Goal: Task Accomplishment & Management: Complete application form

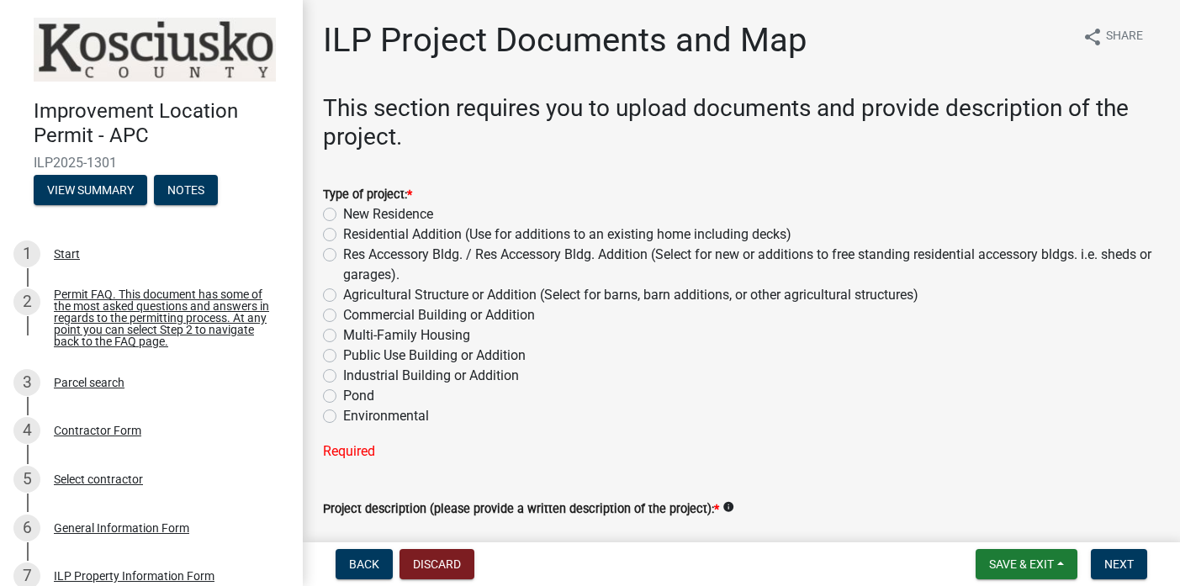
click at [343, 251] on label "Res Accessory Bldg. / Res Accessory Bldg. Addition (Select for new or additions…" at bounding box center [751, 265] width 816 height 40
click at [343, 251] on input "Res Accessory Bldg. / Res Accessory Bldg. Addition (Select for new or additions…" at bounding box center [348, 250] width 11 height 11
radio input "true"
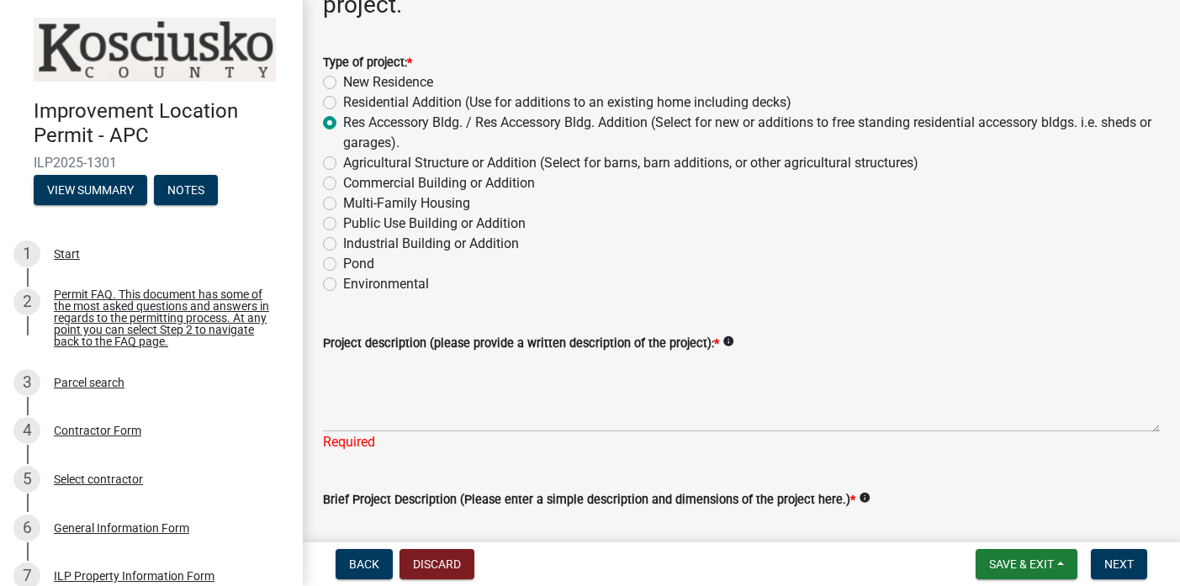
scroll to position [143, 0]
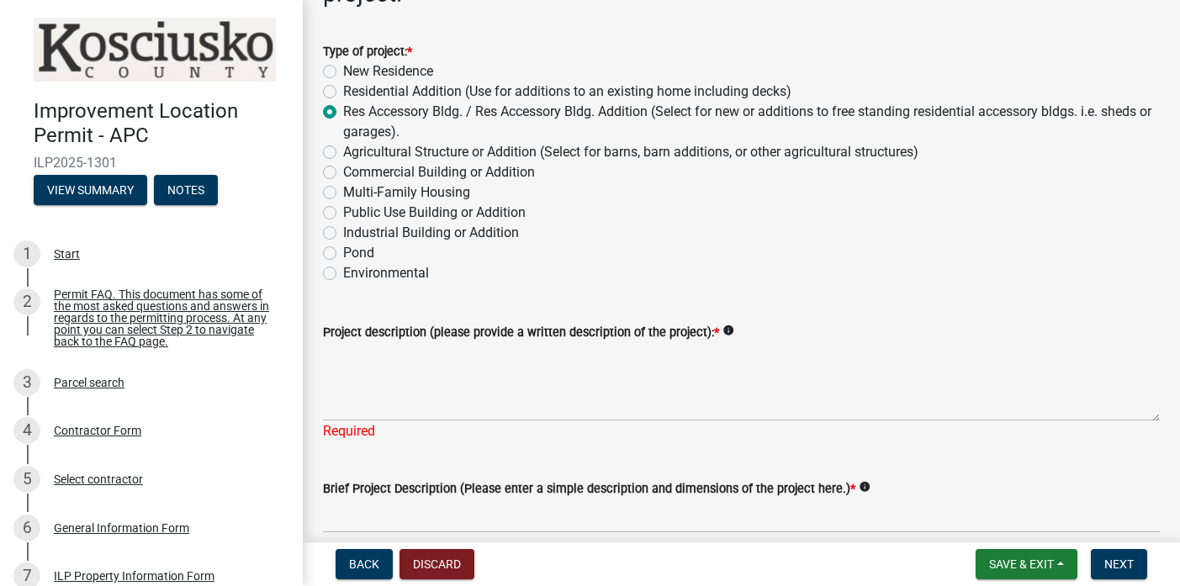
click at [805, 338] on div "Project description (please provide a written description of the project): * in…" at bounding box center [741, 332] width 837 height 20
click at [339, 356] on textarea "Project description (please provide a written description of the project): *" at bounding box center [741, 381] width 837 height 79
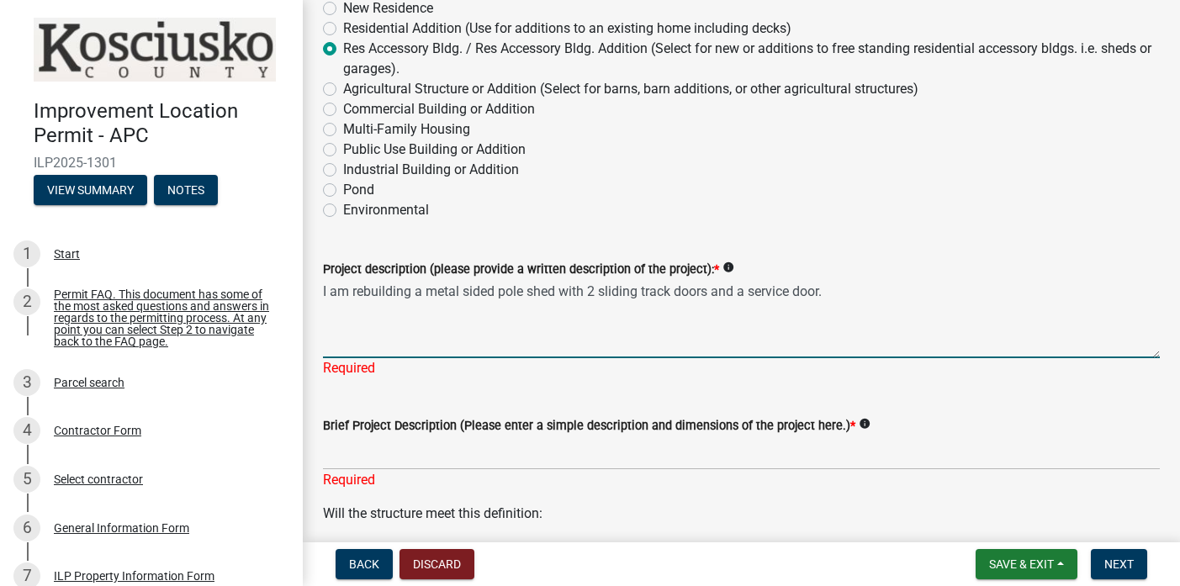
scroll to position [211, 0]
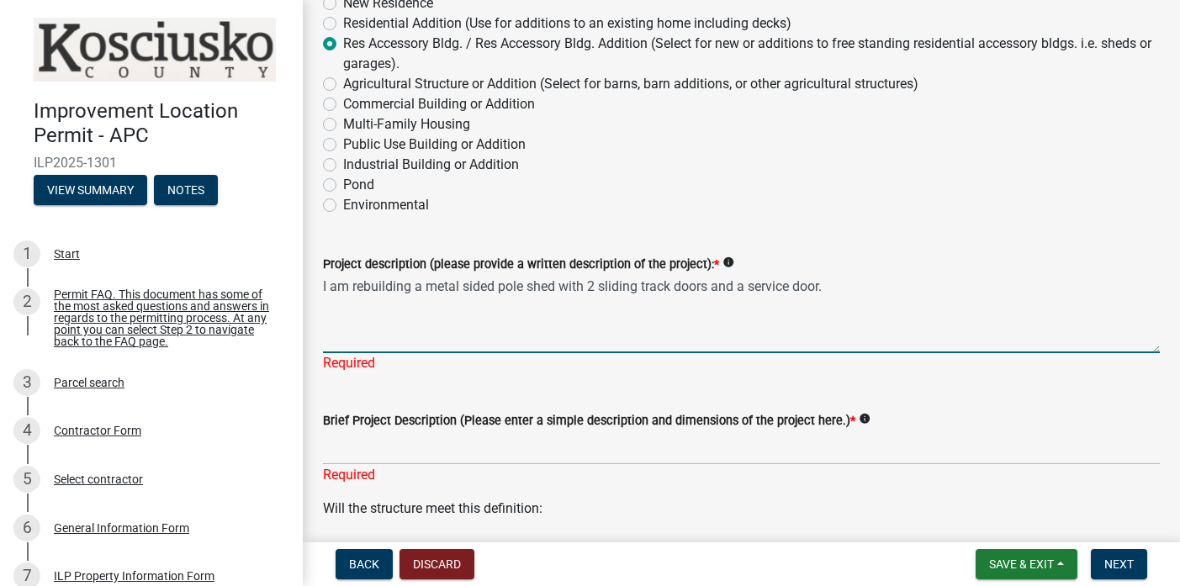
click at [363, 341] on textarea "I am rebuilding a metal sided pole shed with 2 sliding track doors and a servic…" at bounding box center [741, 313] width 837 height 79
type textarea "I am rebuilding a metal sided pole shed with 2 sliding track doors and a servic…"
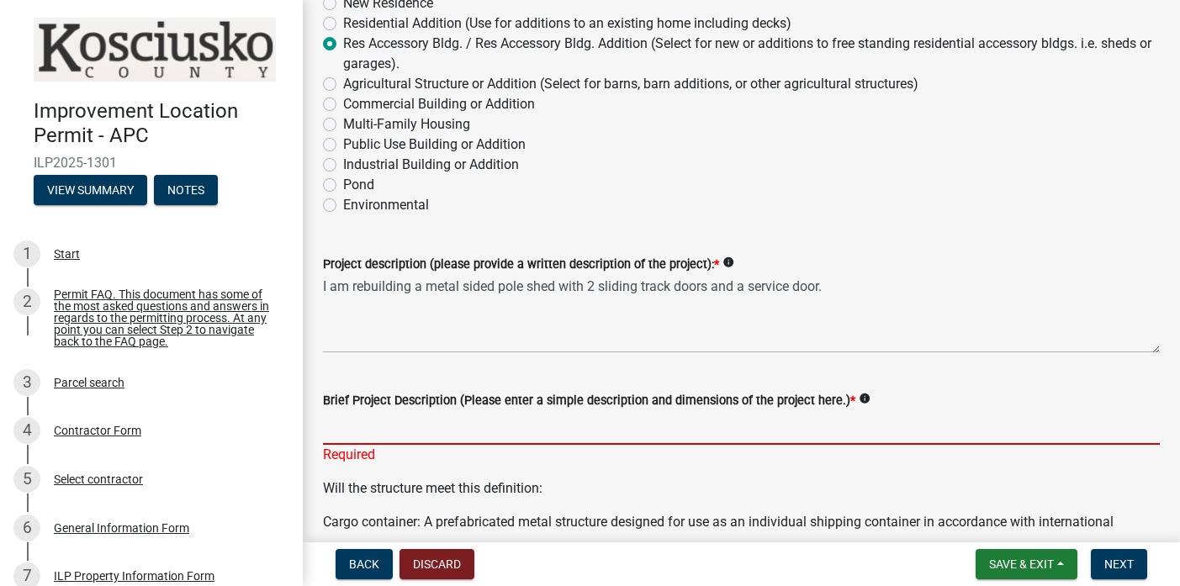
click at [362, 457] on div "Brief Project Description (Please enter a simple description and dimensions of …" at bounding box center [741, 416] width 837 height 98
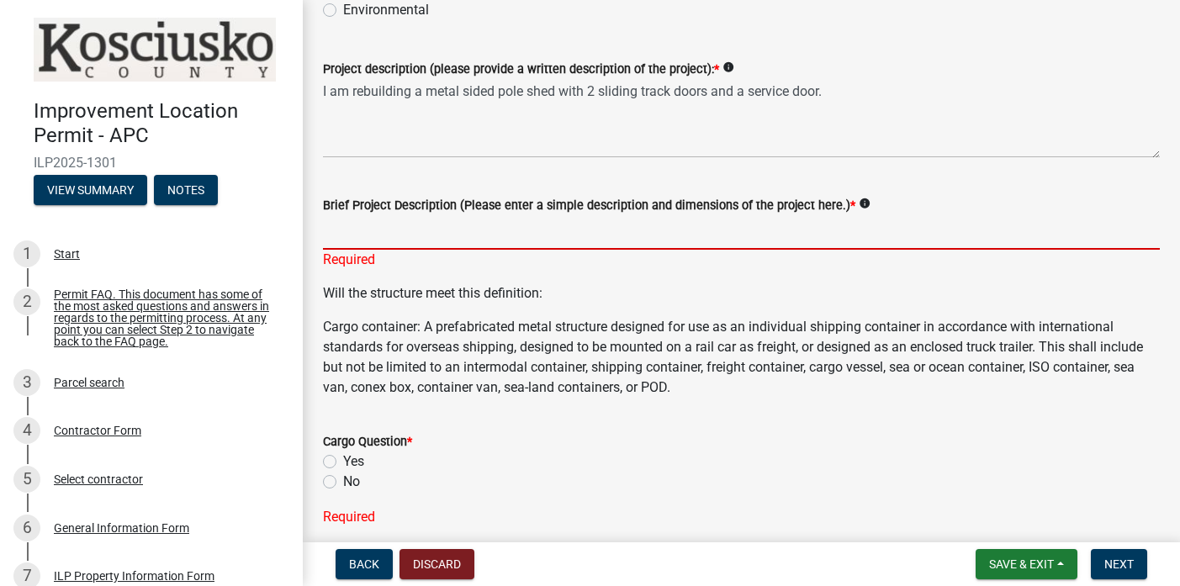
scroll to position [407, 0]
click at [343, 483] on label "No" at bounding box center [351, 481] width 17 height 20
click at [343, 482] on input "No" at bounding box center [348, 476] width 11 height 11
radio input "true"
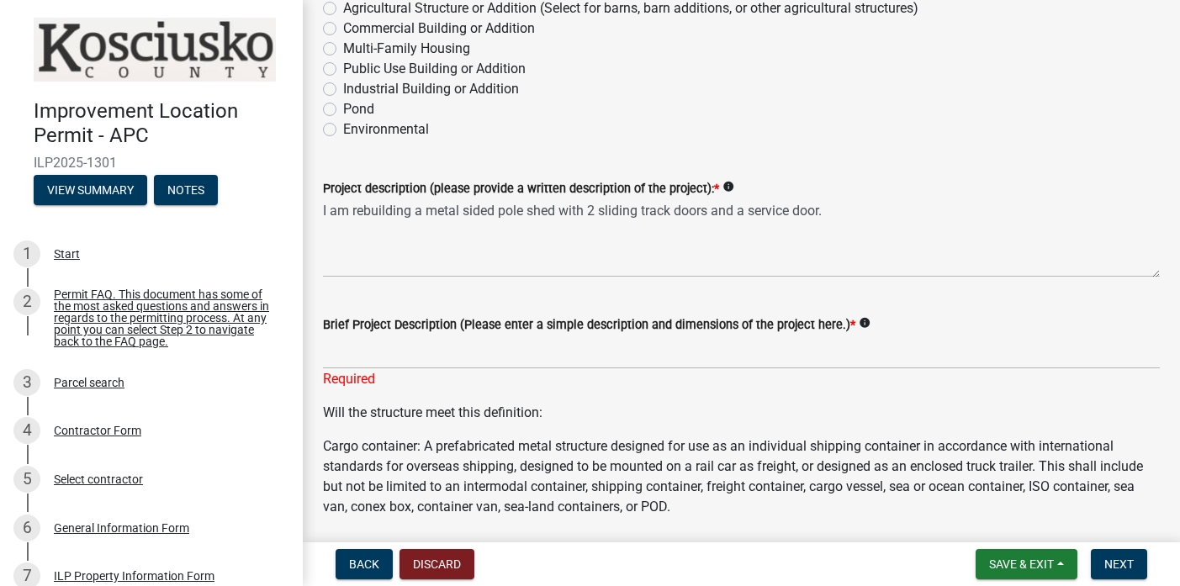
scroll to position [279, 0]
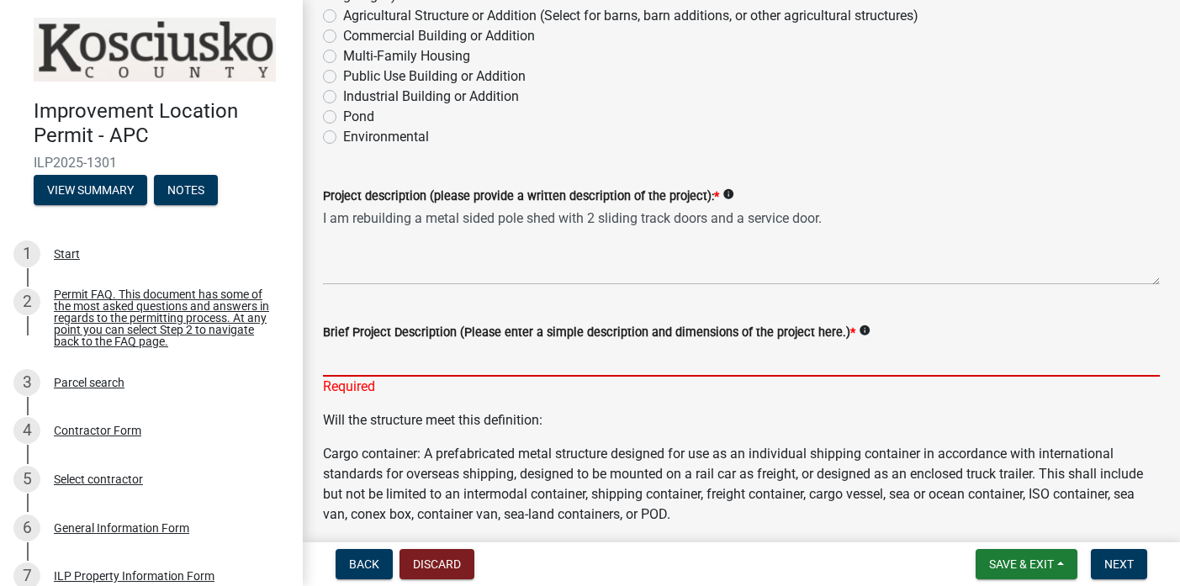
click at [355, 357] on input "Brief Project Description (Please enter a simple description and dimensions of …" at bounding box center [741, 359] width 837 height 34
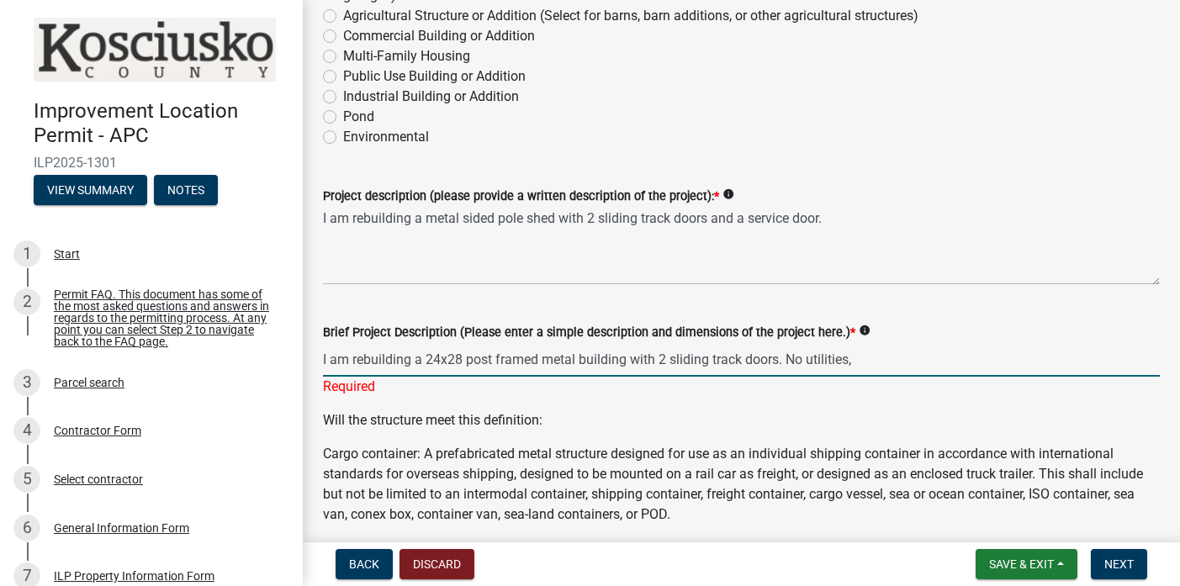
click at [781, 358] on input "I am rebuilding a 24x28 post framed metal building with 2 sliding track doors. …" at bounding box center [741, 359] width 837 height 34
click at [467, 357] on input "I am rebuilding a 24x28 post framed metal building with 2 sliding track doors N…" at bounding box center [741, 359] width 837 height 34
click at [800, 356] on input "I am rebuilding a 24x28x 8 post framed metal building with 2 sliding track door…" at bounding box center [741, 359] width 837 height 34
click at [881, 358] on input "I am rebuilding a 24x28x 8 post framed metal building with 2 sliding track door…" at bounding box center [741, 359] width 837 height 34
click at [804, 360] on input "I am rebuilding a 24x28x 8 post framed metal building with 2 sliding track door…" at bounding box center [741, 359] width 837 height 34
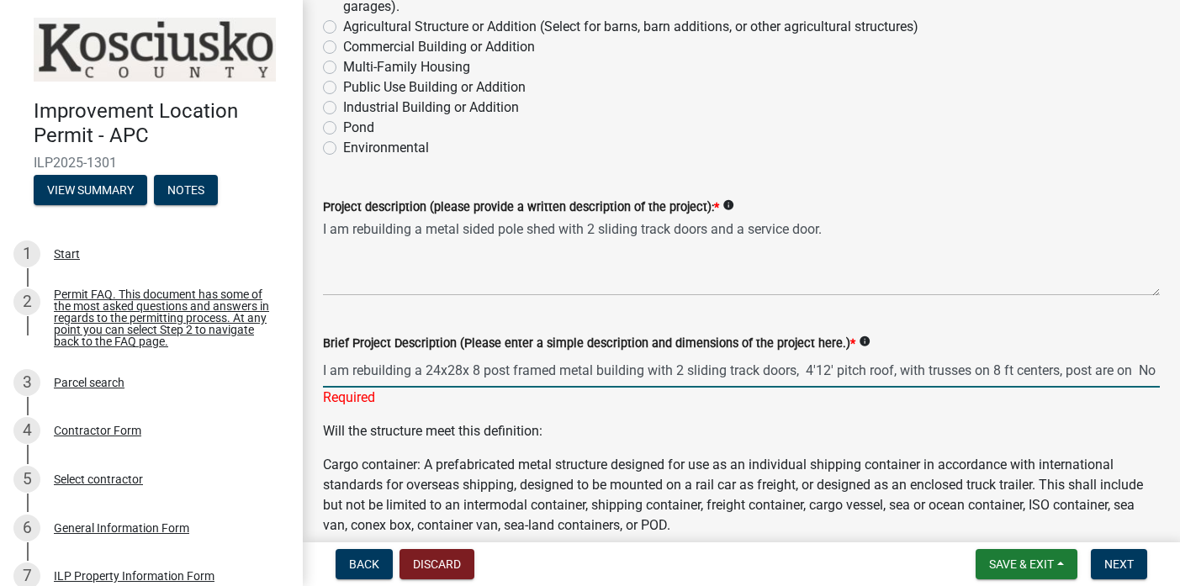
scroll to position [241, 0]
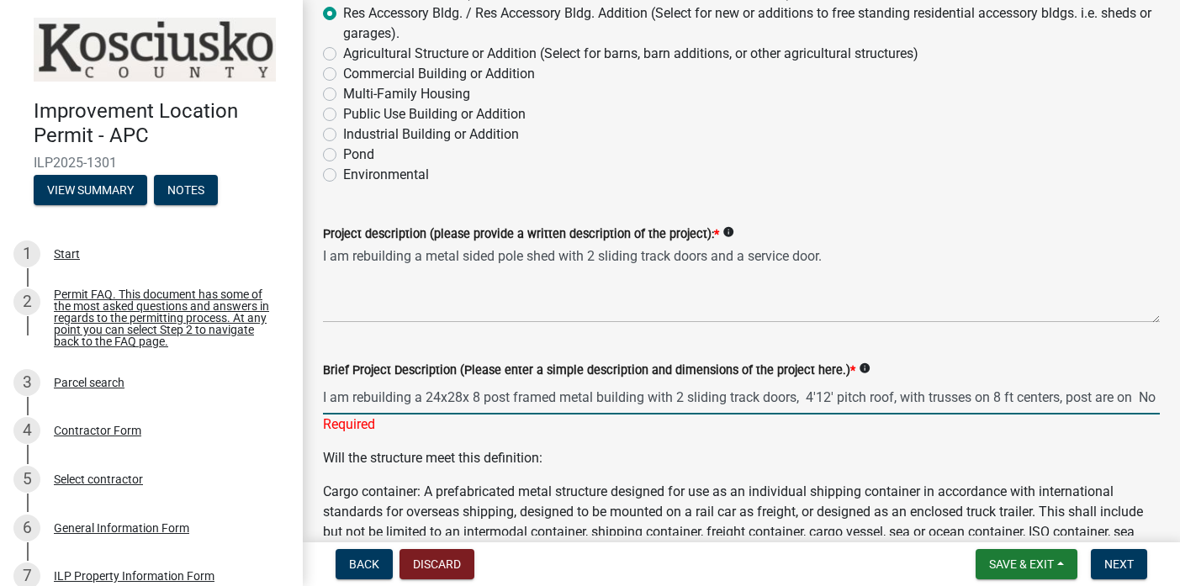
click at [800, 398] on input "I am rebuilding a 24x28x 8 post framed metal building with 2 sliding track door…" at bounding box center [741, 397] width 837 height 34
type input "I am rebuilding a 24x28x 8 post framed metal building with 2 sliding track door…"
click at [1147, 398] on div "Brief Project Description (Please enter a simple description and dimensions of …" at bounding box center [741, 385] width 862 height 98
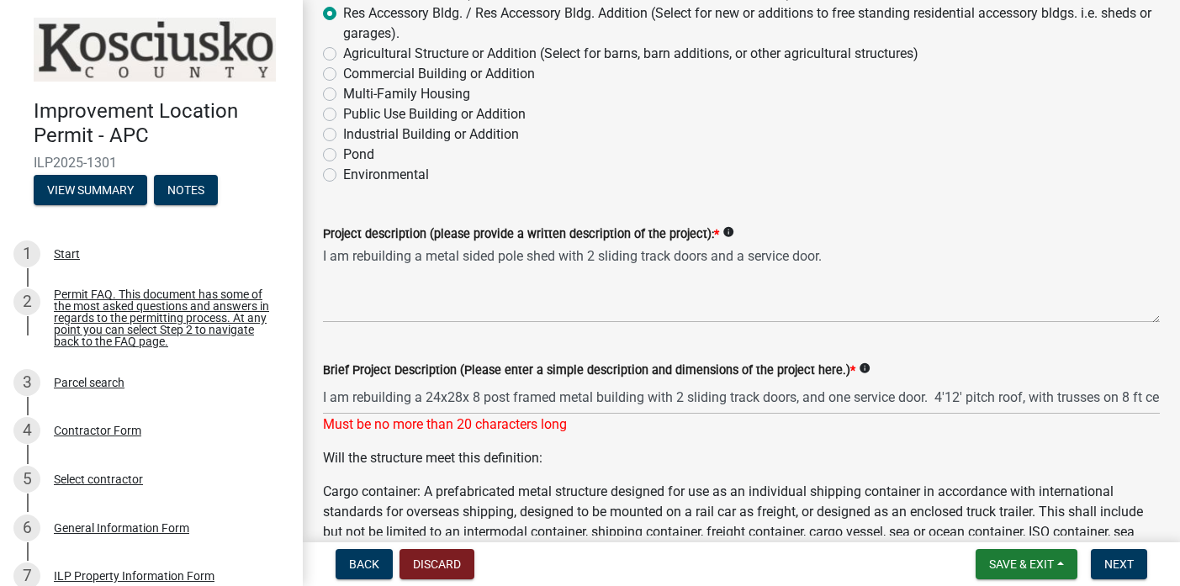
click at [1147, 393] on div "Brief Project Description (Please enter a simple description and dimensions of …" at bounding box center [741, 385] width 862 height 98
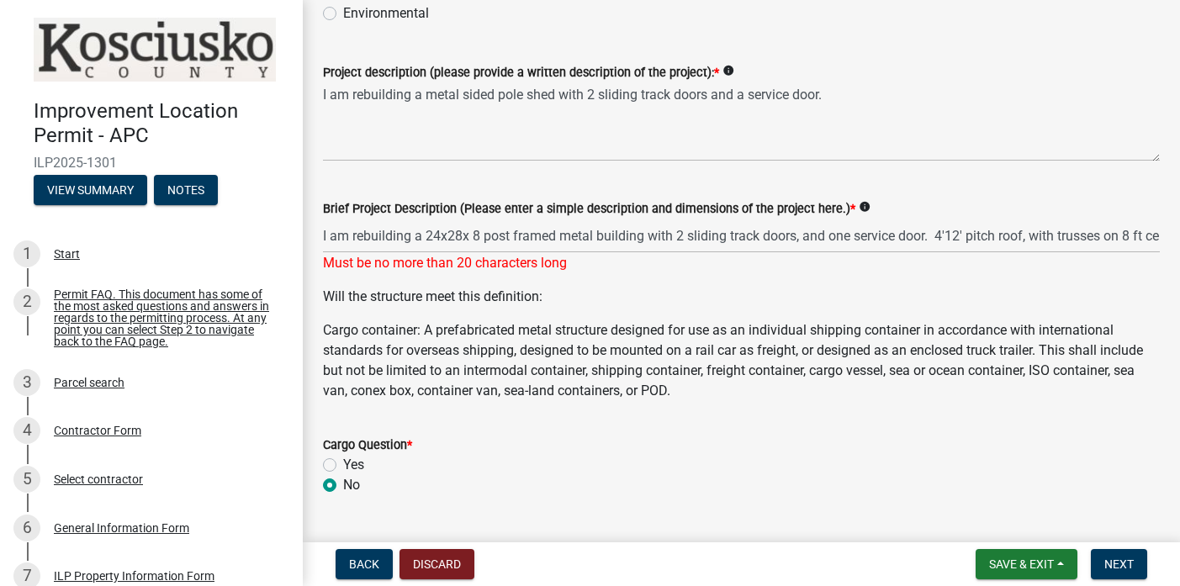
scroll to position [395, 0]
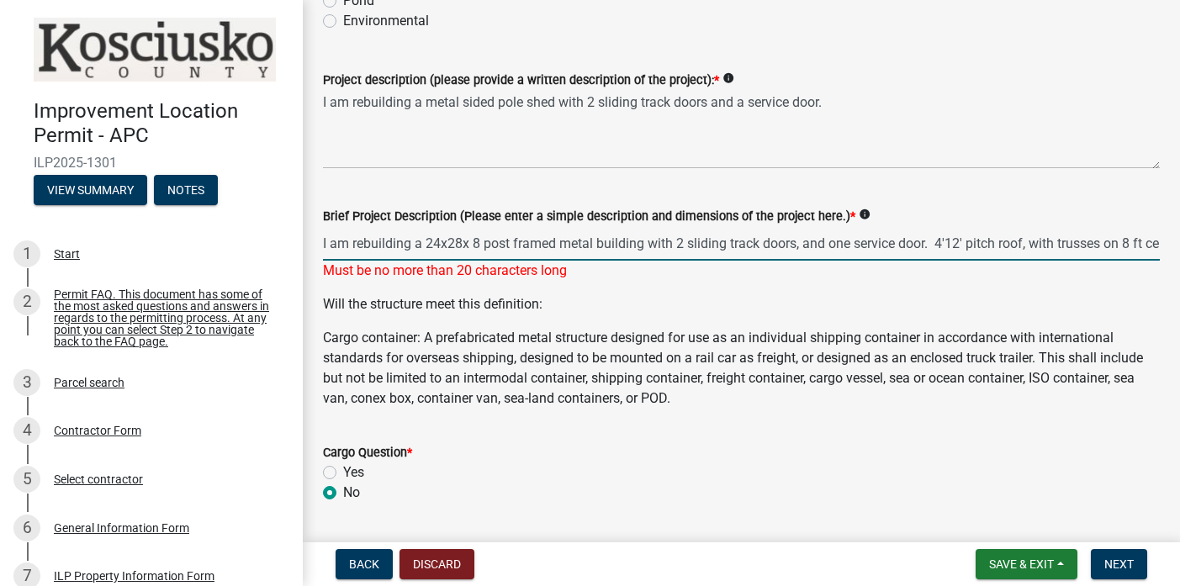
click at [931, 240] on input "I am rebuilding a 24x28x 8 post framed metal building with 2 sliding track door…" at bounding box center [741, 243] width 837 height 34
drag, startPoint x: 323, startPoint y: 241, endPoint x: 1146, endPoint y: 245, distance: 823.1
click at [1146, 245] on input "I am rebuilding a 24x28x 8 post framed metal building with 2 sliding track door…" at bounding box center [741, 243] width 837 height 34
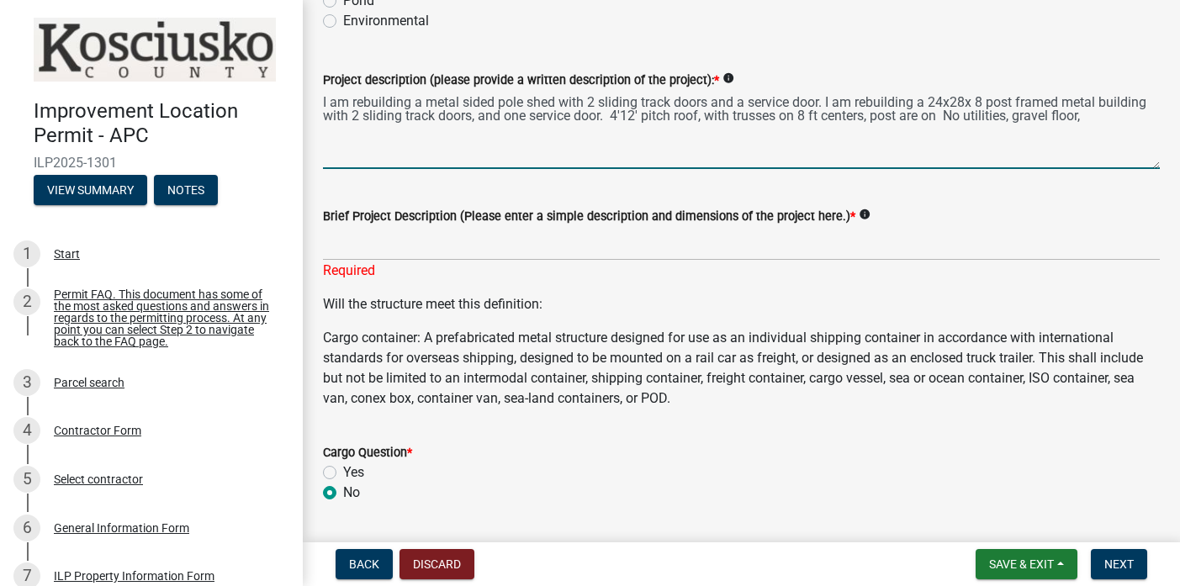
drag, startPoint x: 825, startPoint y: 101, endPoint x: 314, endPoint y: 102, distance: 511.2
click at [314, 102] on div "Project description (please provide a written description of the project): * in…" at bounding box center [741, 107] width 862 height 123
type textarea "I am rebuilding a 24x28x 8 post framed metal building with 2 sliding track door…"
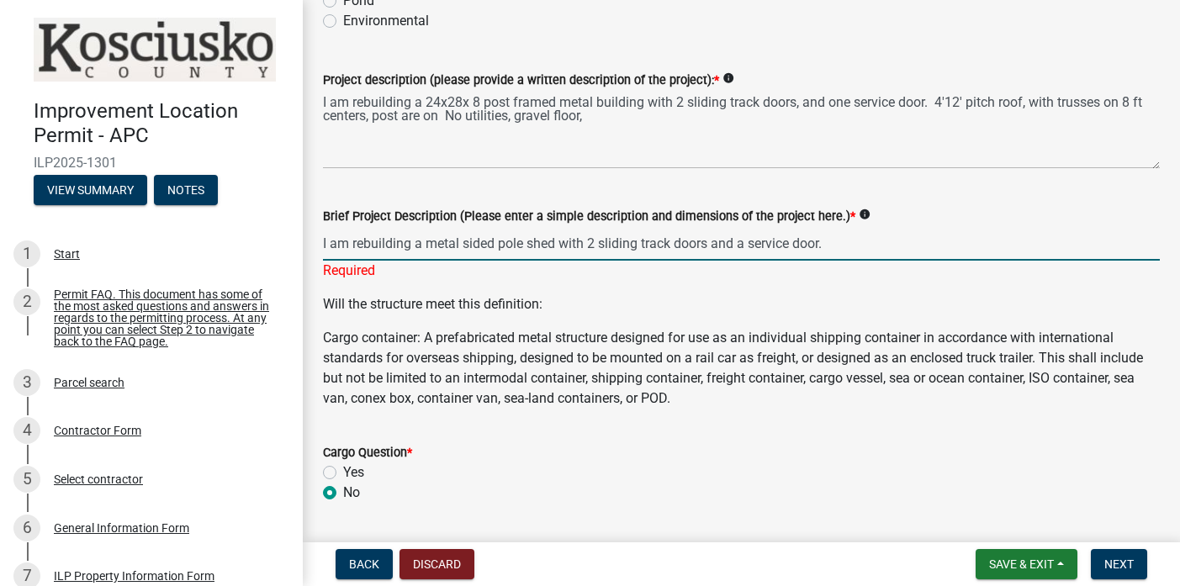
click at [413, 242] on input "I am rebuilding a metal sided pole shed with 2 sliding track doors and a servic…" at bounding box center [741, 243] width 837 height 34
type input "I am rebuilding 24x28x8 a metal sided pole shed with 2 sliding track doors and …"
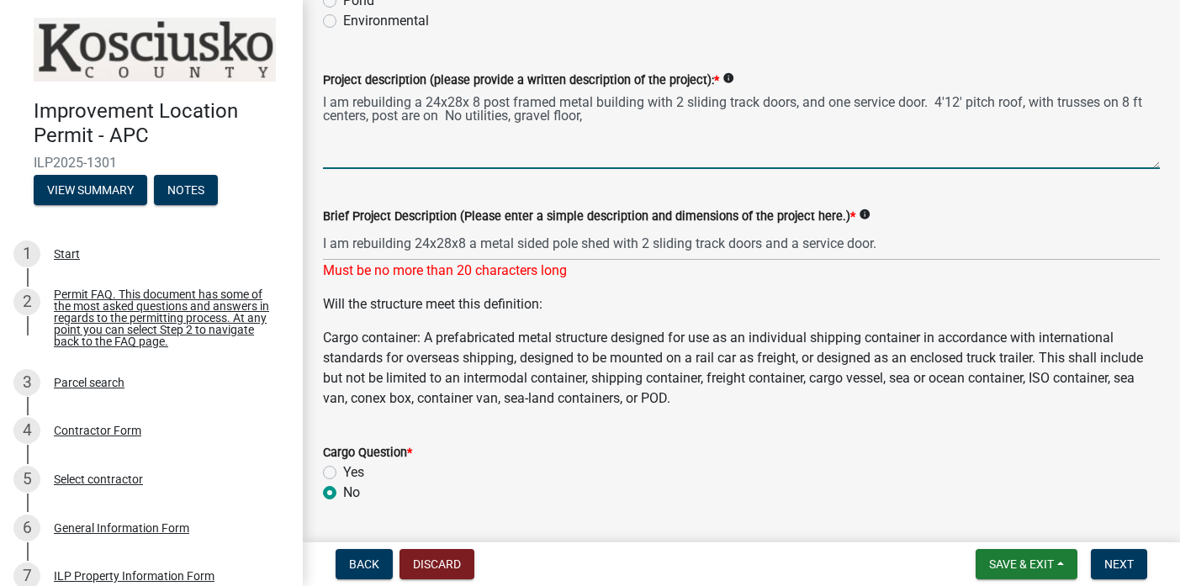
click at [444, 119] on textarea "I am rebuilding a 24x28x 8 post framed metal building with 2 sliding track door…" at bounding box center [741, 129] width 837 height 79
click at [653, 116] on textarea "I am rebuilding a 24x28x 8 post framed metal building with 2 sliding track door…" at bounding box center [741, 129] width 837 height 79
type textarea "I am rebuilding a 24x28x 8 post framed metal building with 2 sliding track door…"
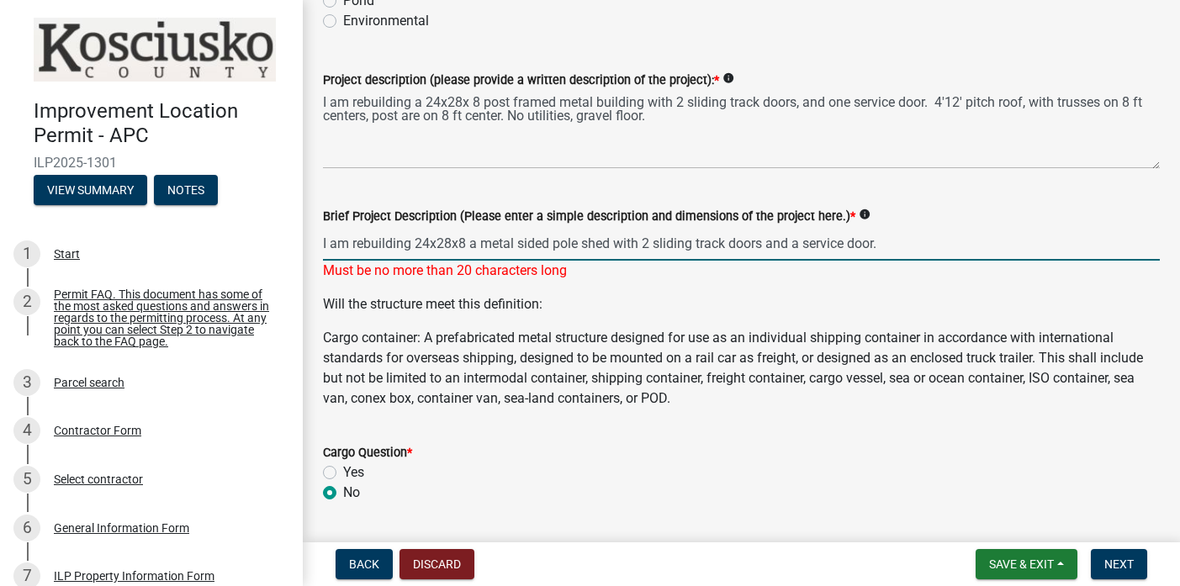
click at [875, 241] on input "I am rebuilding 24x28x8 a metal sided pole shed with 2 sliding track doors and …" at bounding box center [741, 243] width 837 height 34
click at [767, 241] on input "I am rebuilding 24x28x8 a metal sided pole shed with 2 sliding track doors.." at bounding box center [741, 243] width 837 height 34
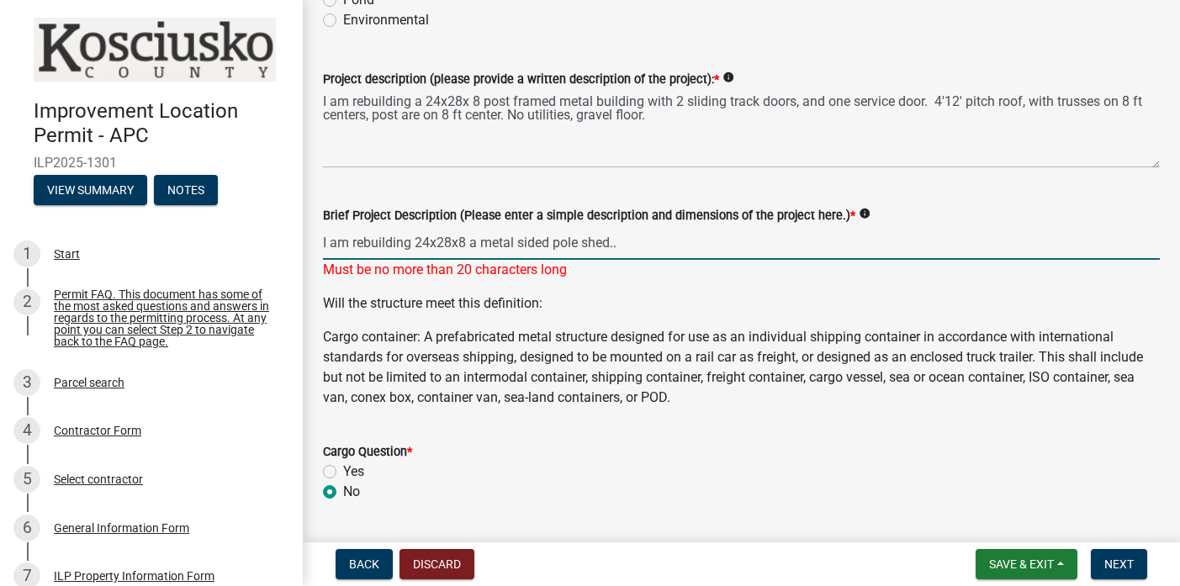
click at [625, 244] on input "I am rebuilding 24x28x8 a metal sided pole shed.." at bounding box center [741, 242] width 837 height 34
click at [409, 243] on input "I am rebuilding 24x28x8 a metal sided pole s" at bounding box center [741, 242] width 837 height 34
click at [503, 243] on input "24x28x8 a metal sided pole s" at bounding box center [741, 242] width 837 height 34
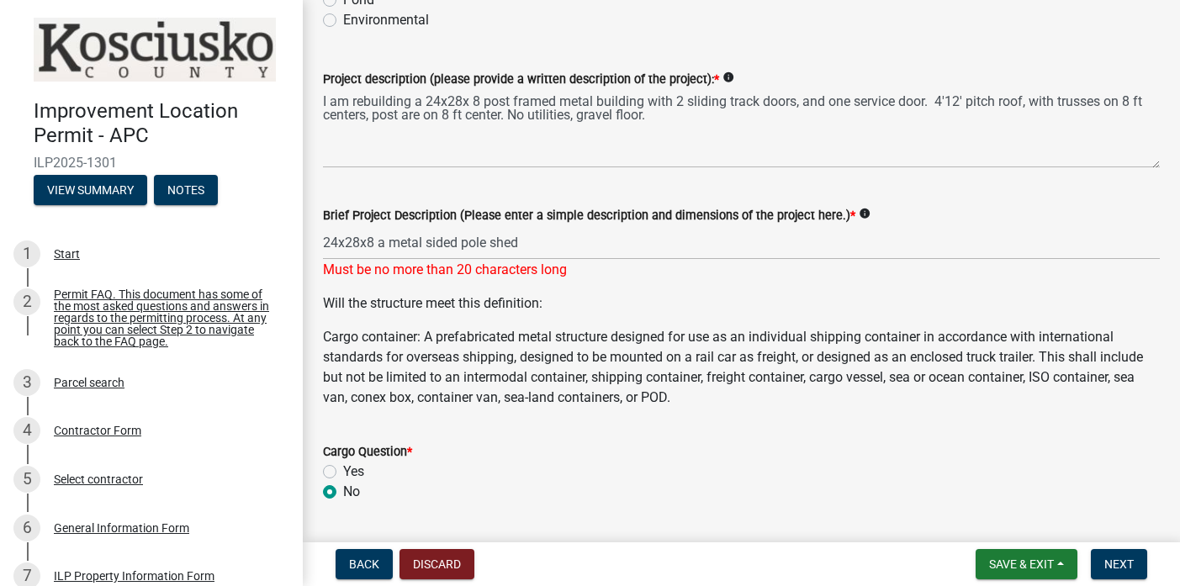
click at [568, 297] on p "Will the structure meet this definition:" at bounding box center [741, 303] width 837 height 20
click at [530, 236] on input "24x28x8 a metal sided pole shed" at bounding box center [741, 242] width 837 height 34
click at [870, 214] on icon "info" at bounding box center [864, 214] width 12 height 12
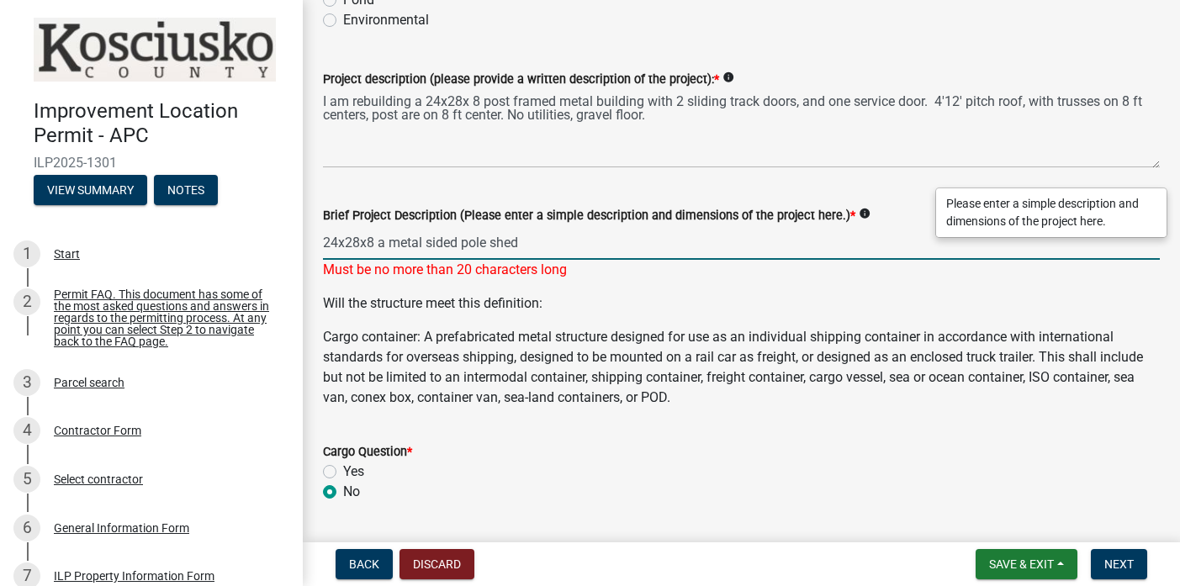
click at [457, 242] on input "24x28x8 a metal sided pole shed" at bounding box center [741, 242] width 837 height 34
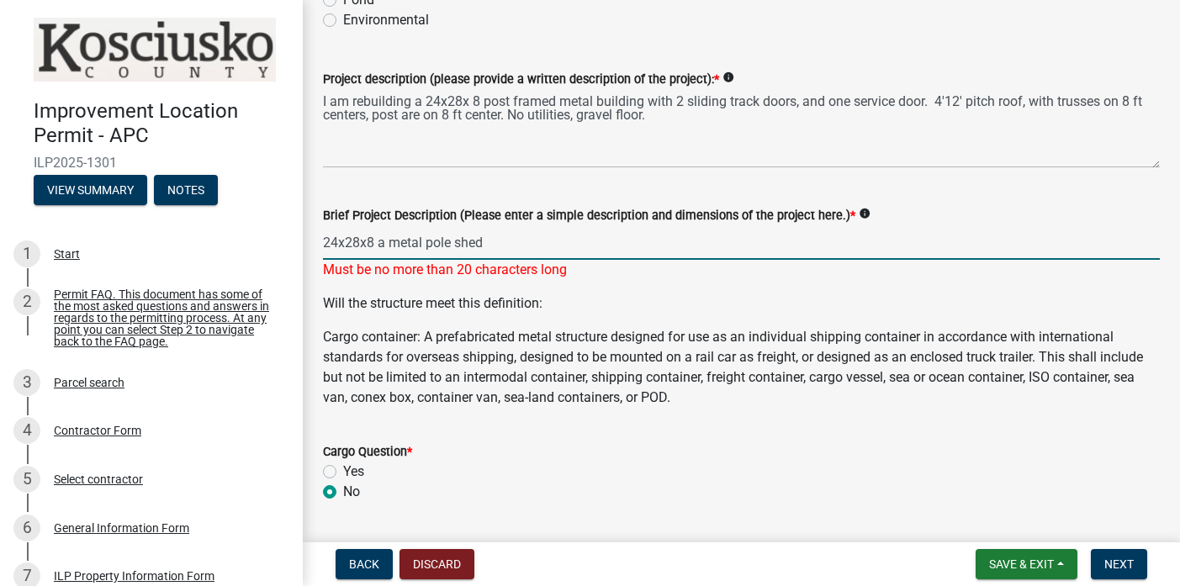
click at [505, 244] on input "24x28x8 a metal pole shed" at bounding box center [741, 242] width 837 height 34
click at [420, 245] on input "24x28x8 a metal pole shed" at bounding box center [741, 242] width 837 height 34
click at [568, 243] on input "24x28x8 pole shed" at bounding box center [741, 242] width 837 height 34
type input "24x28x8 pole shed"
click at [515, 237] on input "24x28x8 pole shed" at bounding box center [741, 242] width 837 height 34
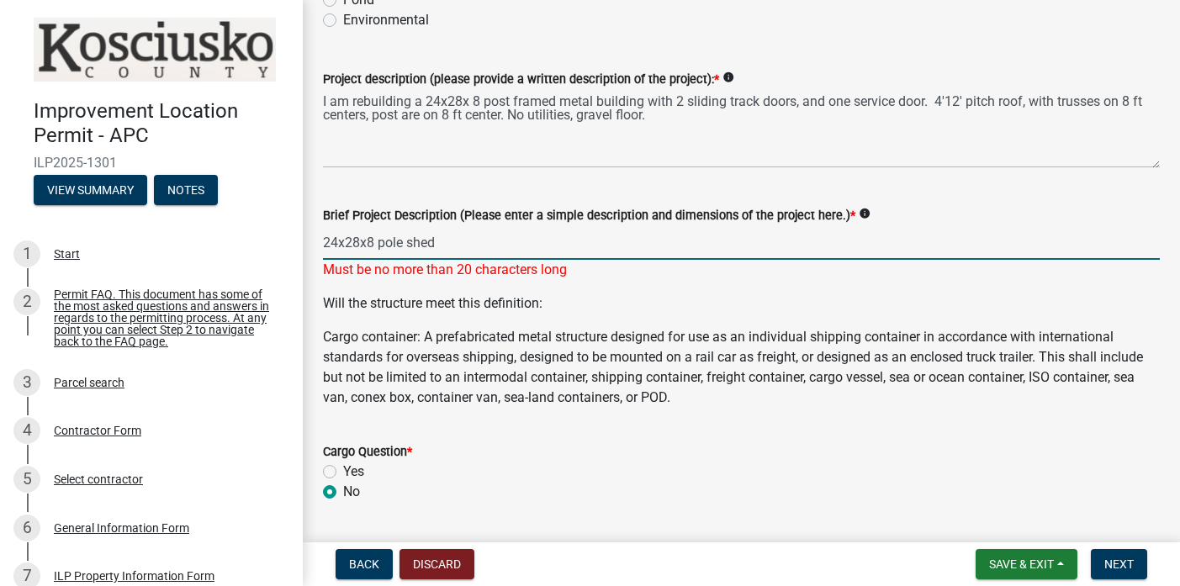
click at [467, 245] on input "24x28x8 pole shed" at bounding box center [741, 242] width 837 height 34
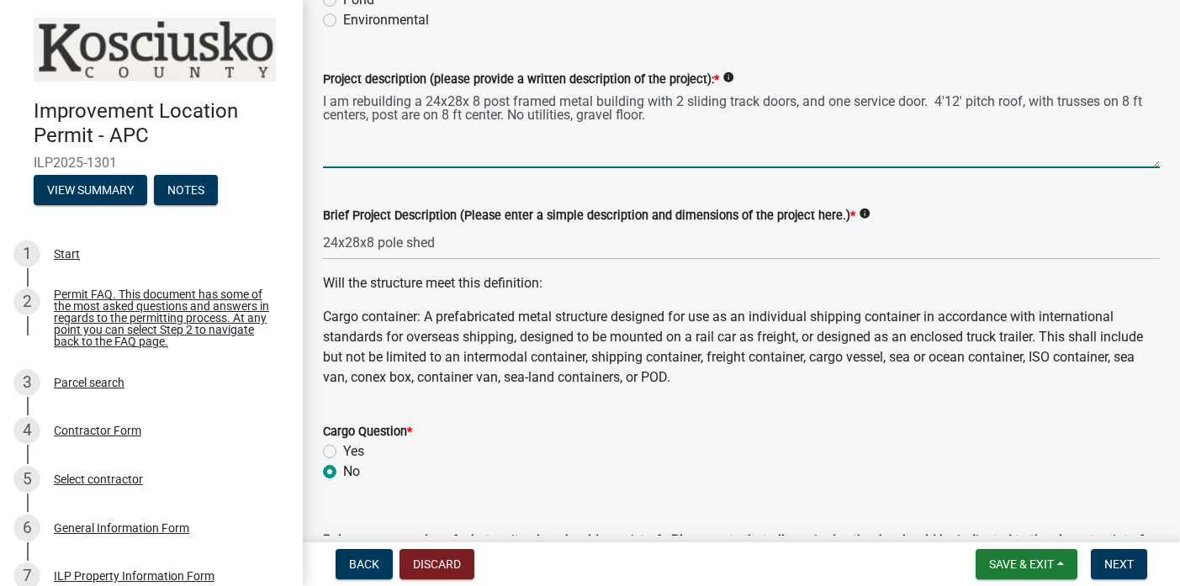
click at [581, 152] on textarea "I am rebuilding a 24x28x 8 post framed metal building with 2 sliding track door…" at bounding box center [741, 128] width 837 height 79
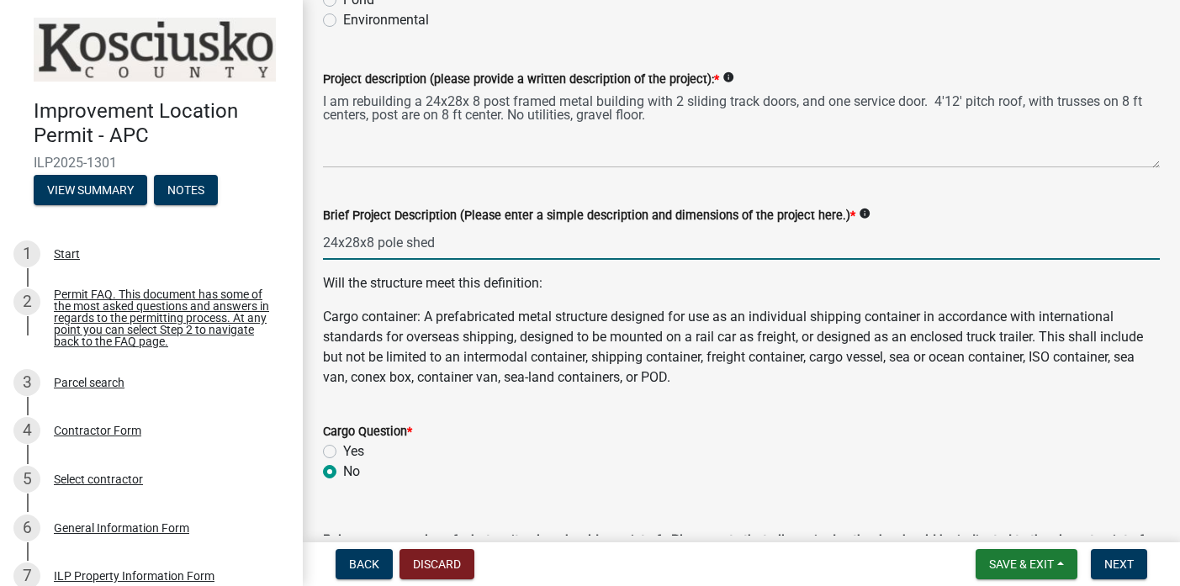
click at [546, 244] on input "24x28x8 pole shed" at bounding box center [741, 242] width 837 height 34
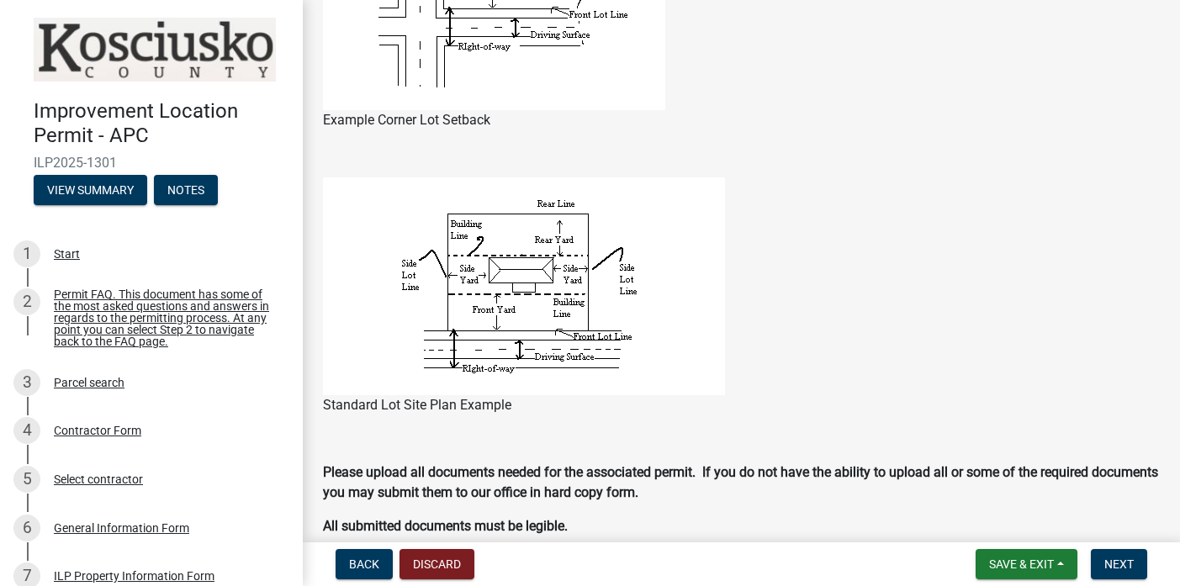
scroll to position [1160, 0]
